Goal: Obtain resource: Obtain resource

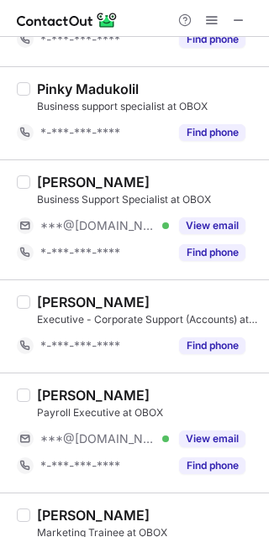
scroll to position [981, 0]
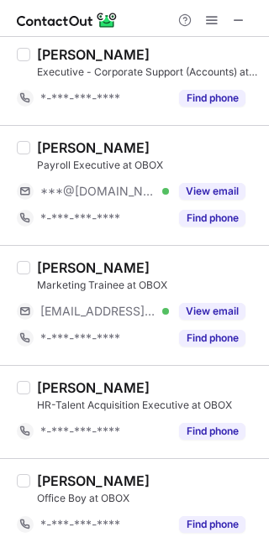
click at [212, 197] on button "View email" at bounding box center [212, 191] width 66 height 17
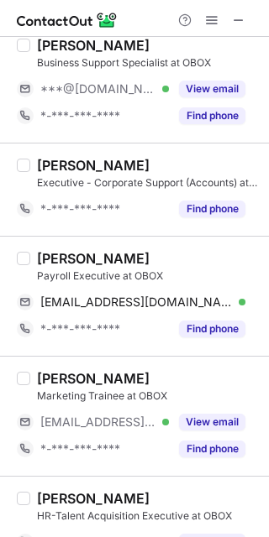
scroll to position [868, 0]
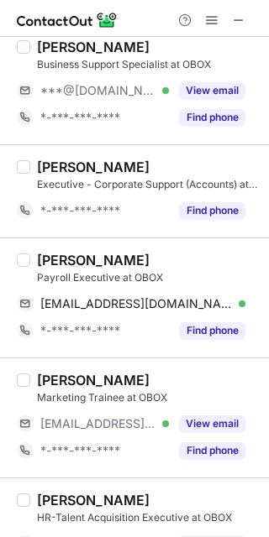
click at [64, 257] on div "[PERSON_NAME]" at bounding box center [93, 260] width 113 height 17
copy div "[PERSON_NAME]"
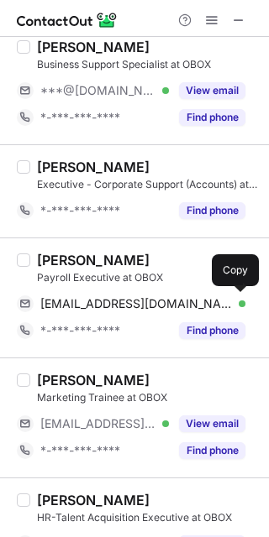
click at [149, 299] on span "[EMAIL_ADDRESS][DOMAIN_NAME]" at bounding box center [136, 303] width 192 height 15
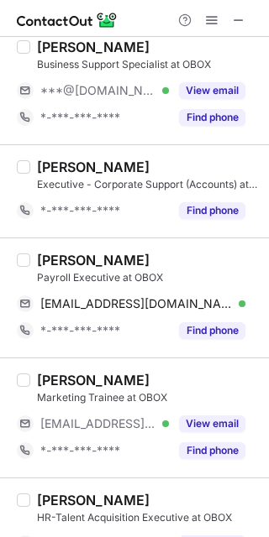
click at [201, 92] on button "View email" at bounding box center [212, 90] width 66 height 17
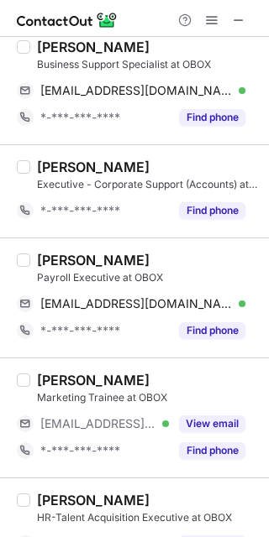
click at [44, 45] on div "Abhijeet Sonawane" at bounding box center [93, 47] width 113 height 17
copy div "Abhijeet"
drag, startPoint x: 155, startPoint y: 89, endPoint x: 186, endPoint y: 108, distance: 35.9
click at [155, 91] on span "abhisingsong@gmail.com" at bounding box center [136, 90] width 192 height 15
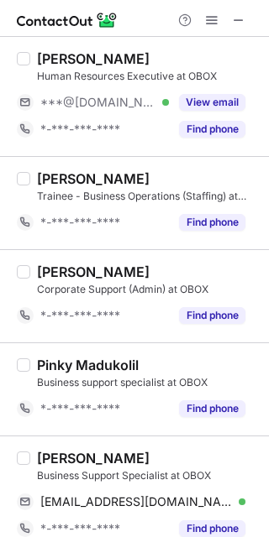
scroll to position [309, 0]
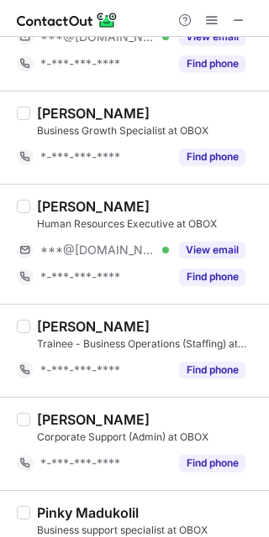
click at [212, 250] on button "View email" at bounding box center [212, 250] width 66 height 17
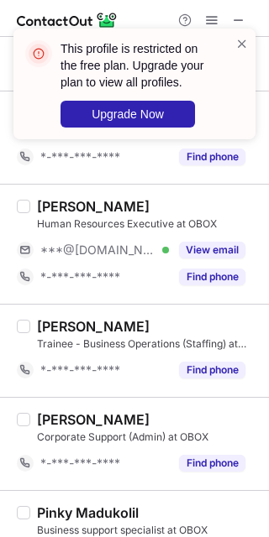
click at [60, 203] on div "Kajal Sakpal" at bounding box center [93, 206] width 113 height 17
copy div "Kajal"
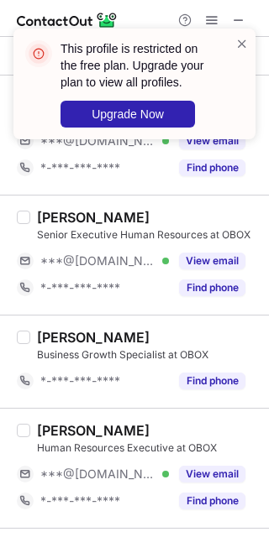
click at [204, 251] on div "View email" at bounding box center [207, 261] width 76 height 27
click at [243, 42] on span at bounding box center [241, 43] width 13 height 17
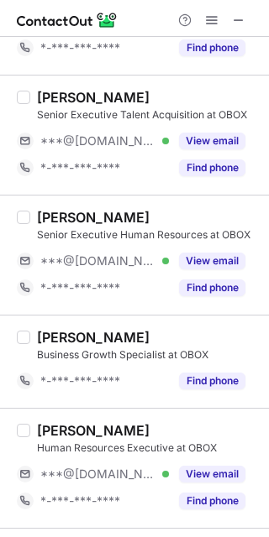
click at [207, 140] on button "View email" at bounding box center [212, 141] width 66 height 17
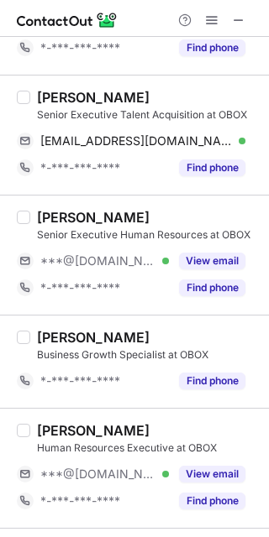
click at [44, 92] on div "Pranali Mahale" at bounding box center [93, 97] width 113 height 17
copy div "Pranali"
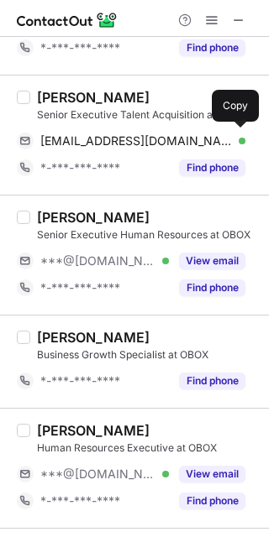
click at [128, 146] on span "pranalimahale23@gmail.com" at bounding box center [136, 141] width 192 height 15
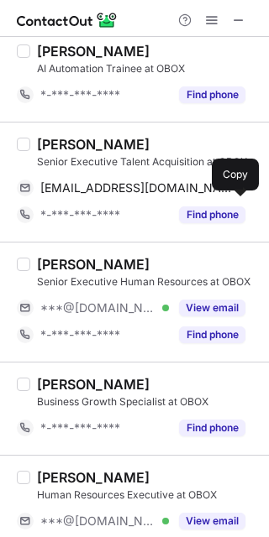
scroll to position [0, 0]
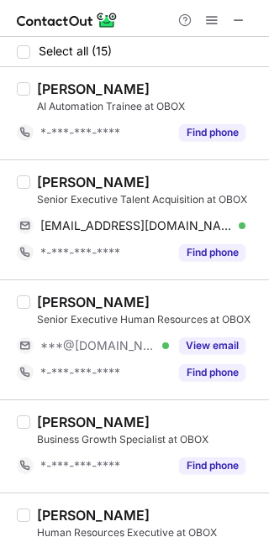
click at [214, 19] on span at bounding box center [211, 19] width 13 height 13
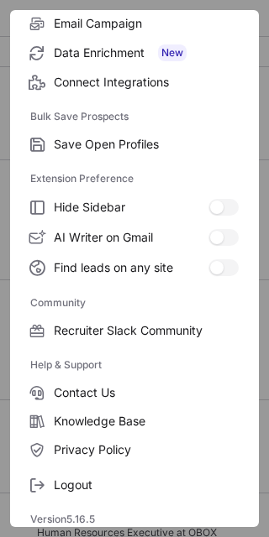
scroll to position [225, 0]
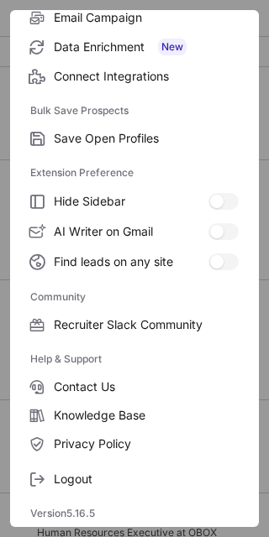
click at [97, 478] on span "Logout" at bounding box center [146, 479] width 185 height 15
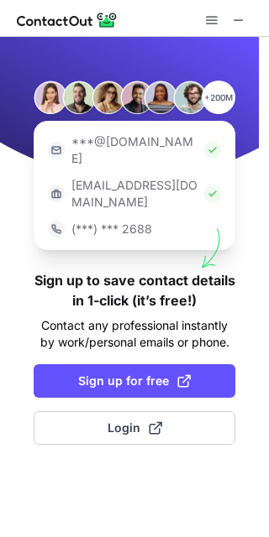
click at [175, 411] on button "Login" at bounding box center [135, 428] width 202 height 34
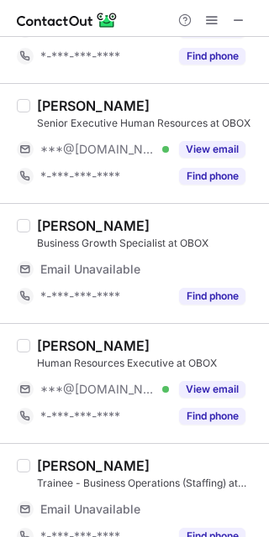
scroll to position [336, 0]
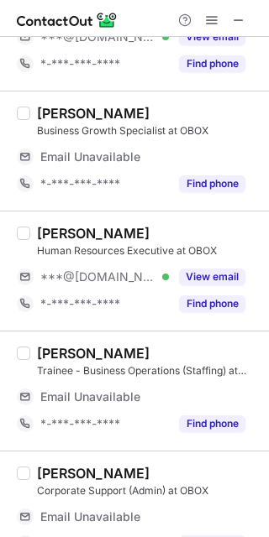
click at [196, 268] on div "View email" at bounding box center [207, 277] width 76 height 27
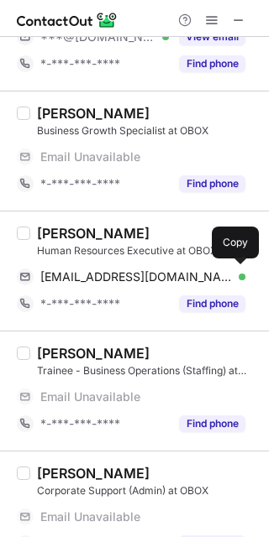
click at [103, 273] on span "kajalsakpal142@gmail.com" at bounding box center [136, 277] width 192 height 15
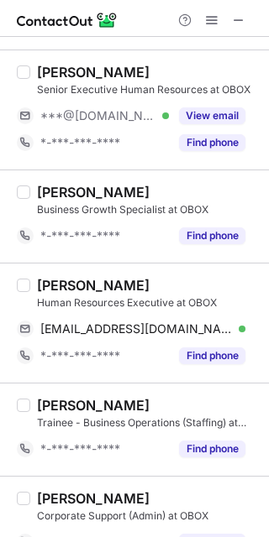
scroll to position [0, 0]
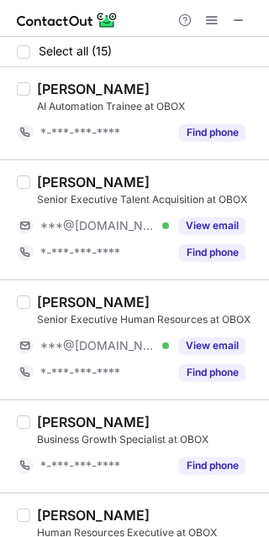
click at [228, 344] on button "View email" at bounding box center [212, 346] width 66 height 17
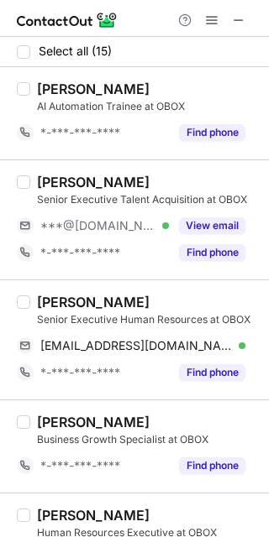
click at [53, 303] on div "Sapna N." at bounding box center [93, 302] width 113 height 17
copy div "Sapna"
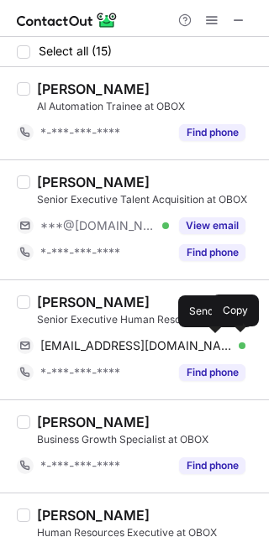
click at [128, 338] on div "sapananegi0094@gmail.com Verified Send email Copy" at bounding box center [131, 346] width 228 height 27
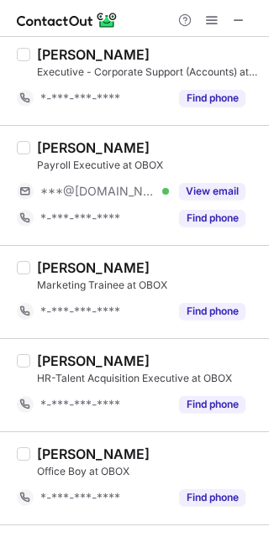
scroll to position [1066, 0]
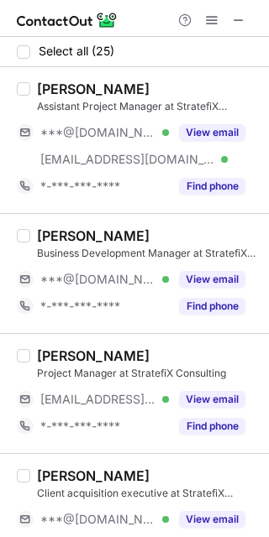
click at [233, 13] on span at bounding box center [238, 19] width 13 height 13
